Goal: Find specific page/section: Find specific page/section

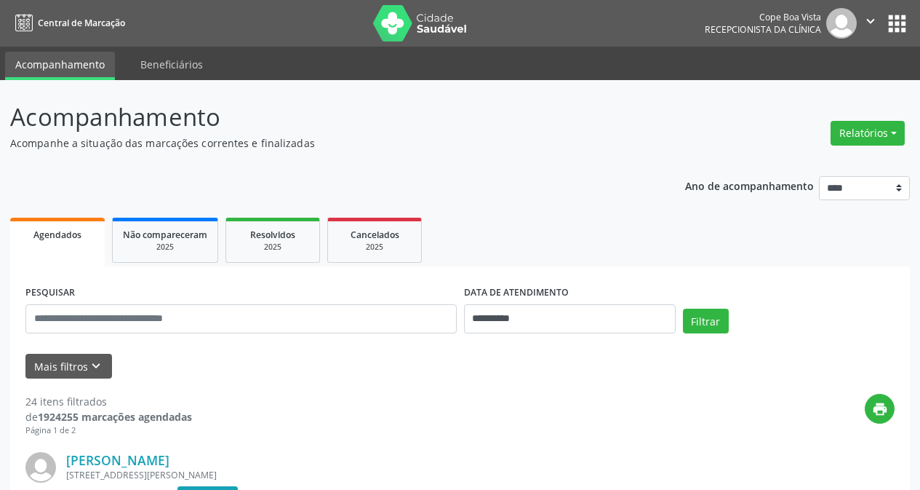
click at [878, 135] on button "Relatórios" at bounding box center [868, 133] width 74 height 25
click at [787, 166] on link "Agendamentos" at bounding box center [827, 164] width 156 height 20
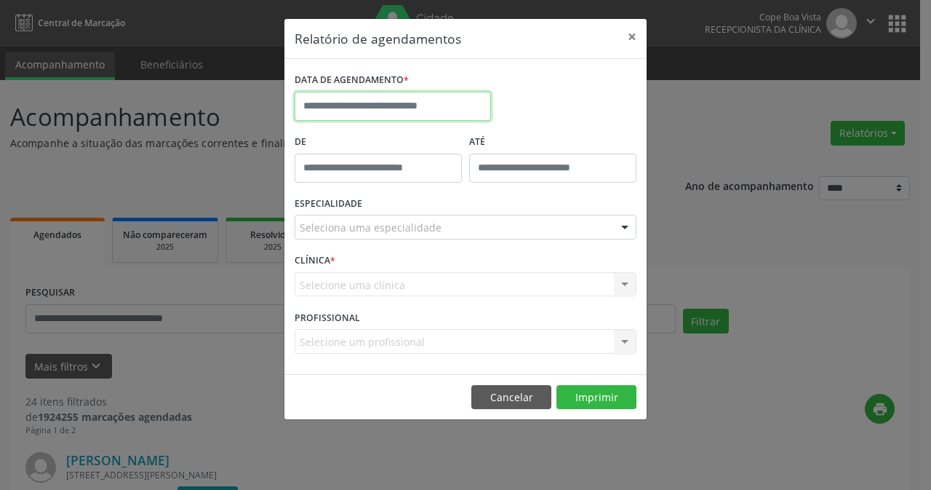
click at [394, 105] on input "text" at bounding box center [393, 106] width 196 height 29
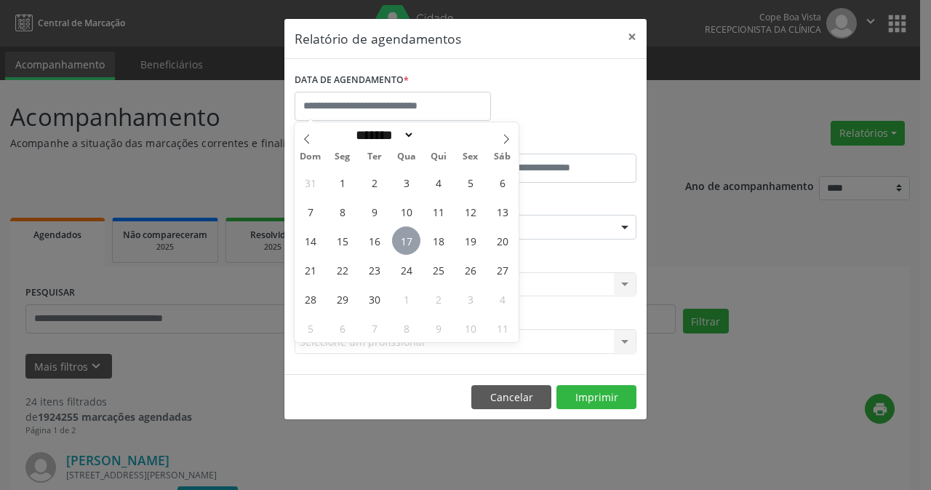
click at [402, 241] on span "17" at bounding box center [406, 240] width 28 height 28
type input "**********"
click at [401, 238] on span "17" at bounding box center [406, 240] width 28 height 28
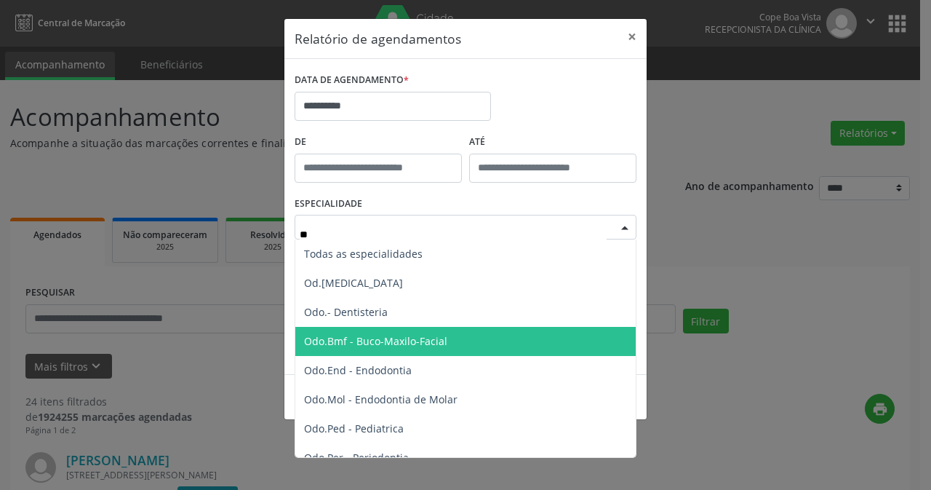
type input "*"
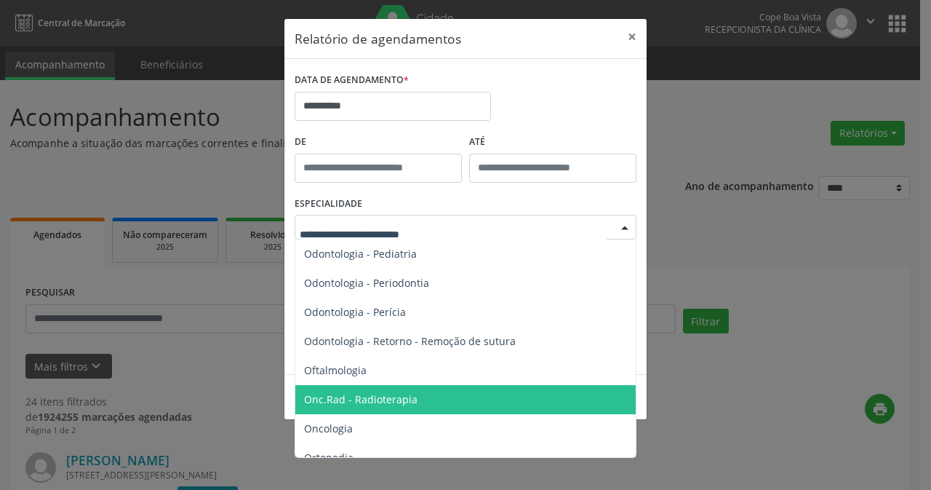
scroll to position [1965, 0]
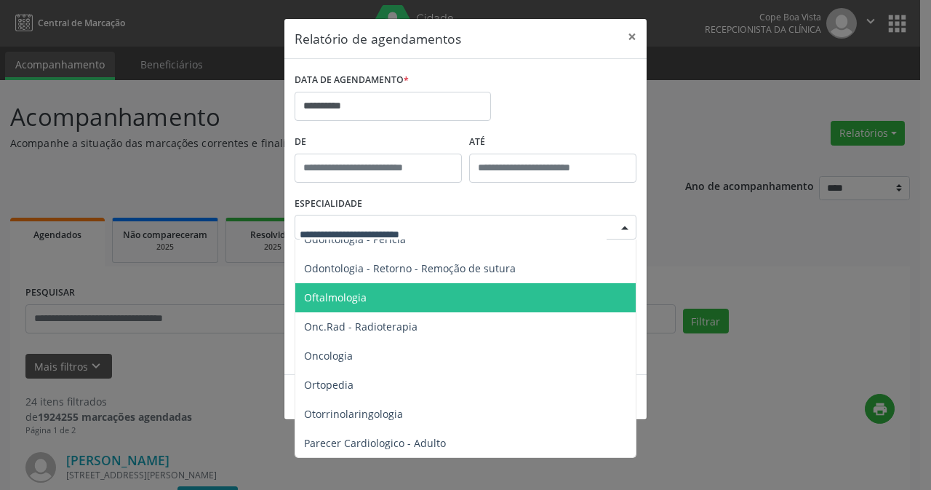
click at [343, 295] on span "Oftalmologia" at bounding box center [335, 297] width 63 height 14
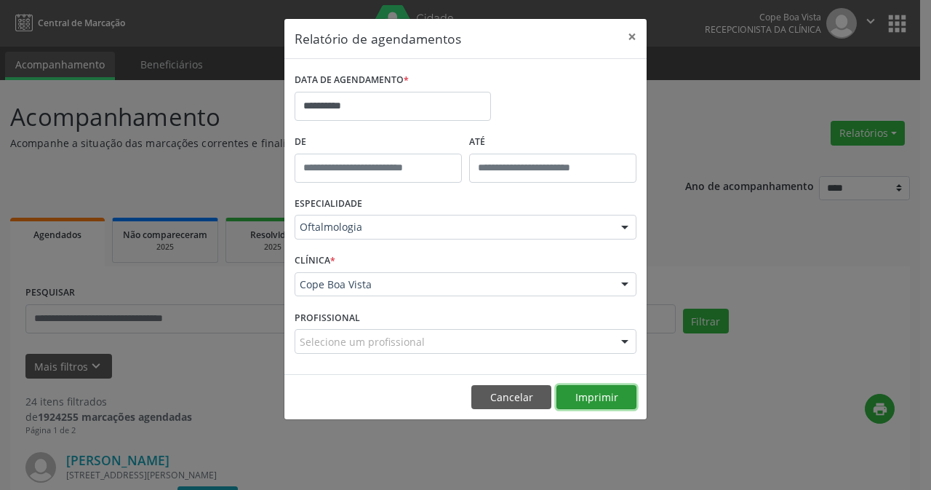
click at [604, 399] on button "Imprimir" at bounding box center [597, 397] width 80 height 25
